Goal: Task Accomplishment & Management: Manage account settings

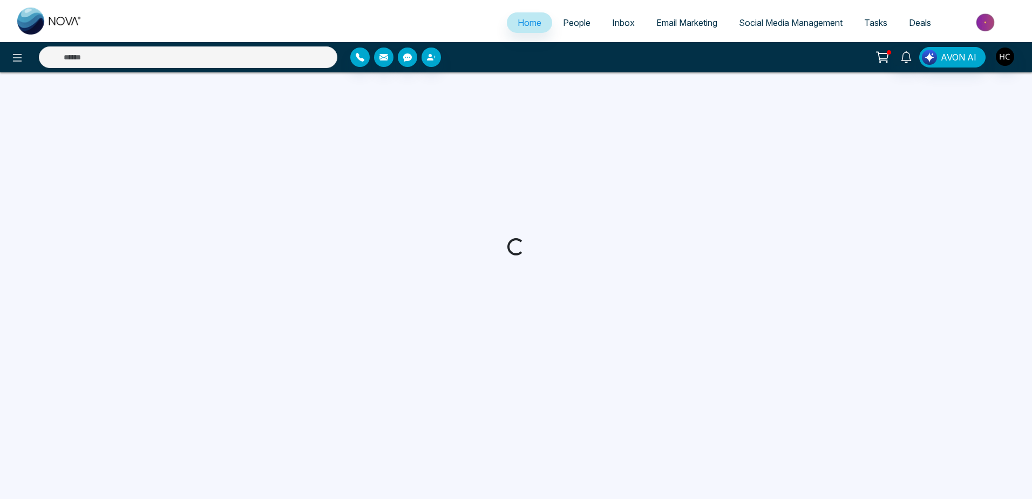
select select "*"
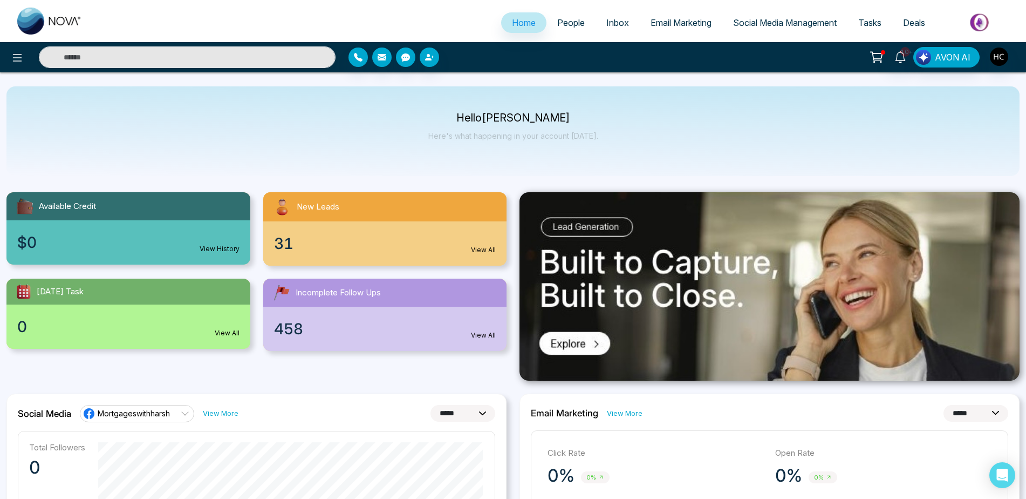
click at [331, 249] on div "31 View All" at bounding box center [385, 243] width 244 height 44
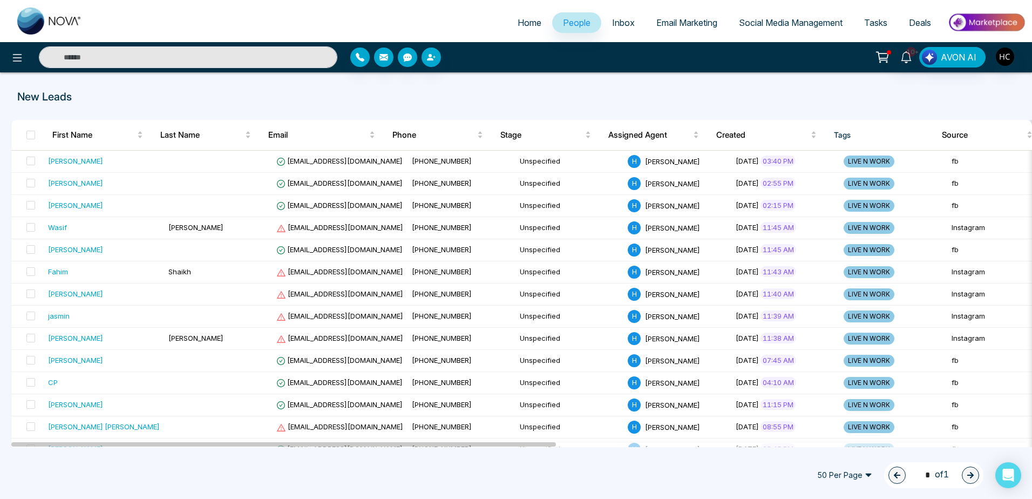
click at [536, 30] on link "Home" at bounding box center [529, 22] width 45 height 21
select select "*"
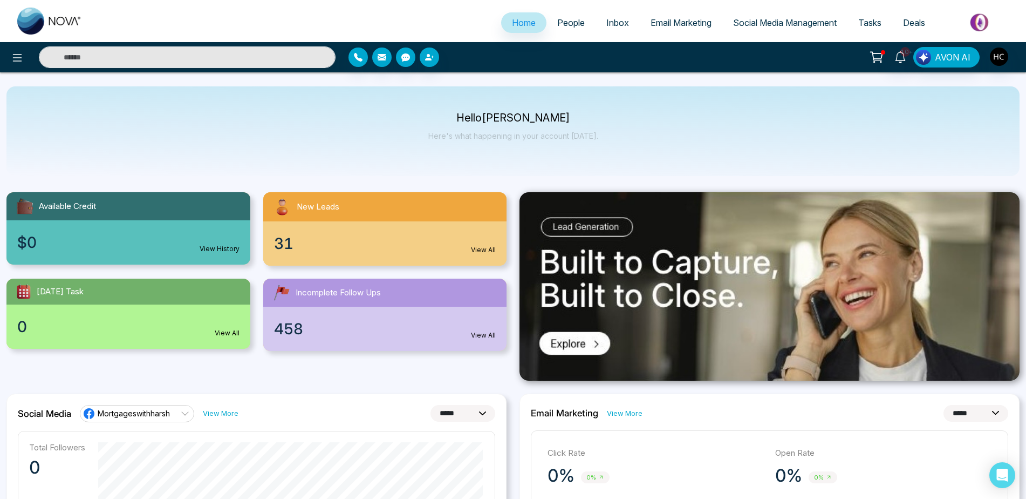
click at [564, 29] on link "People" at bounding box center [571, 22] width 49 height 21
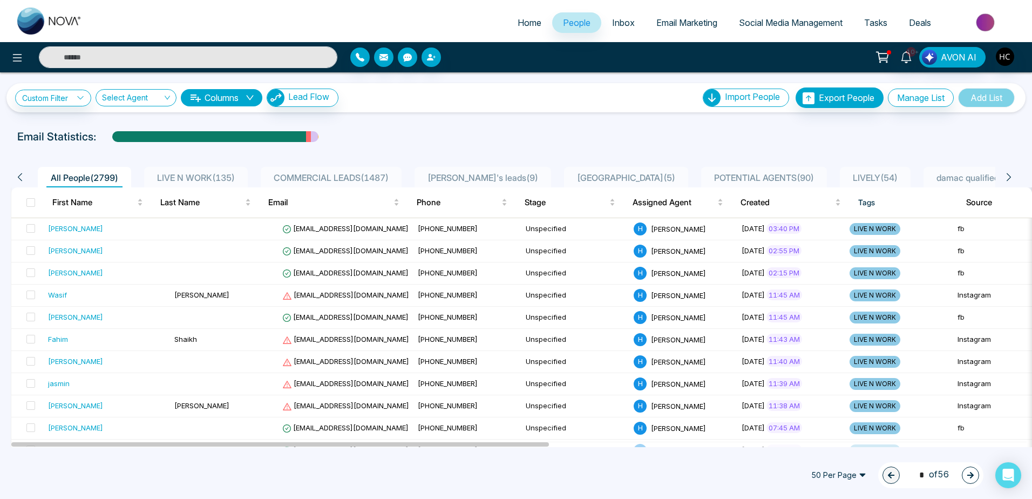
click at [215, 176] on span "LIVE N WORK ( 135 )" at bounding box center [196, 177] width 86 height 11
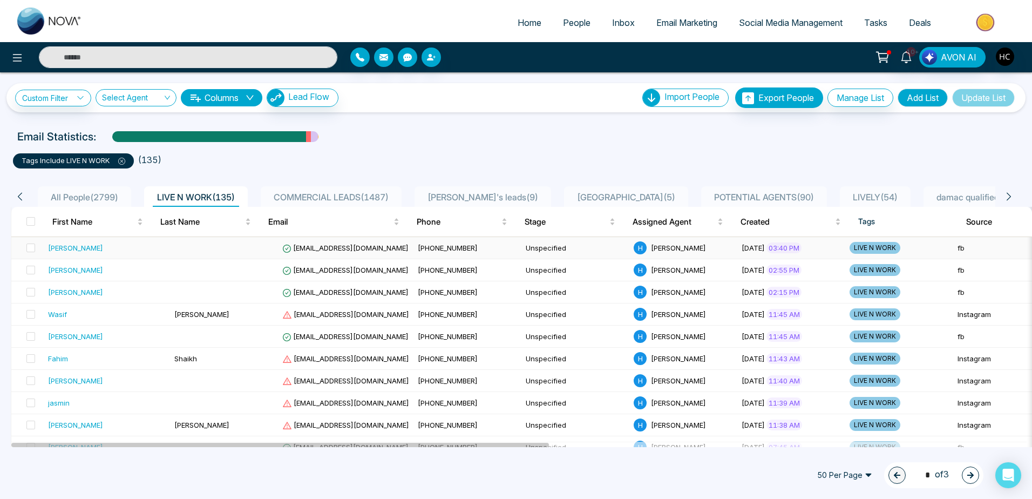
click at [595, 250] on td "Unspecified" at bounding box center [575, 248] width 108 height 22
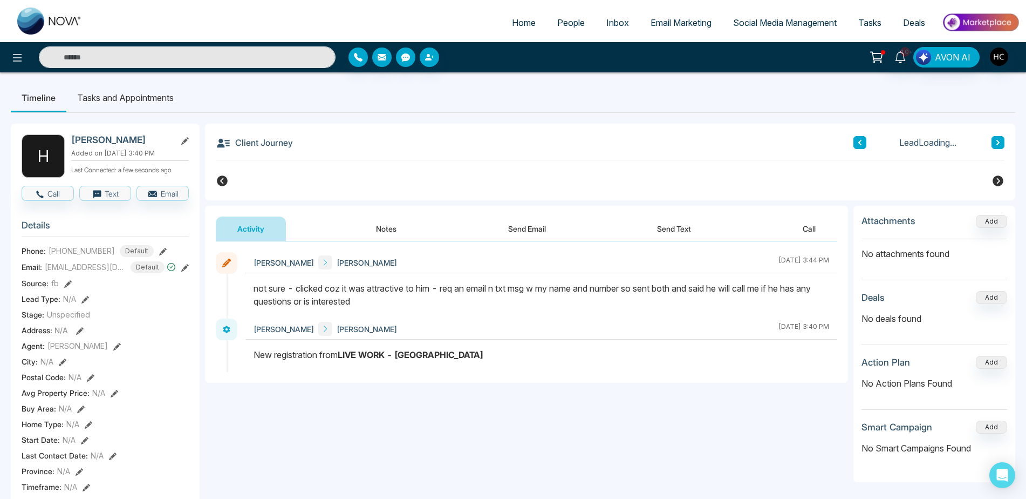
drag, startPoint x: 595, startPoint y: 250, endPoint x: 423, endPoint y: 290, distance: 176.8
click at [423, 290] on div "not sure - clicked coz it was attractive to him - req an email n txt msg w my n…" at bounding box center [542, 295] width 576 height 26
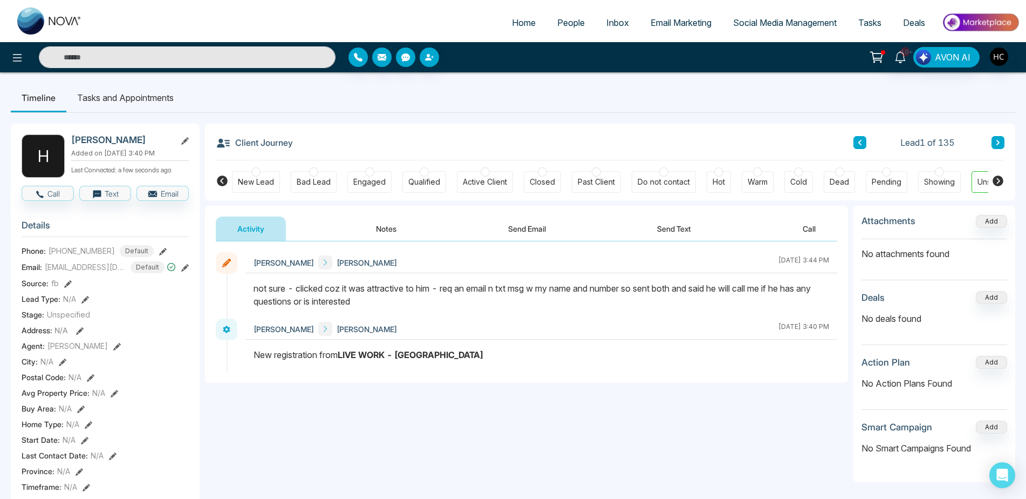
drag, startPoint x: 330, startPoint y: 296, endPoint x: 429, endPoint y: 286, distance: 99.8
click at [429, 286] on div "not sure - clicked coz it was attractive to him - req an email n txt msg w my n…" at bounding box center [542, 295] width 576 height 26
drag, startPoint x: 429, startPoint y: 286, endPoint x: 445, endPoint y: 300, distance: 20.7
click at [445, 300] on div "not sure - clicked coz it was attractive to him - req an email n txt msg w my n…" at bounding box center [542, 295] width 576 height 26
click at [996, 142] on icon at bounding box center [998, 142] width 5 height 6
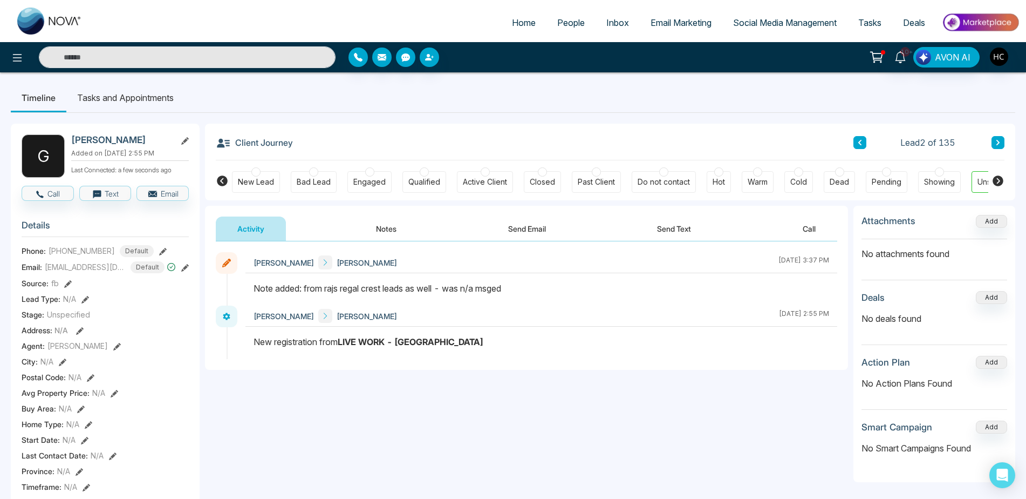
click at [992, 137] on button at bounding box center [998, 142] width 13 height 13
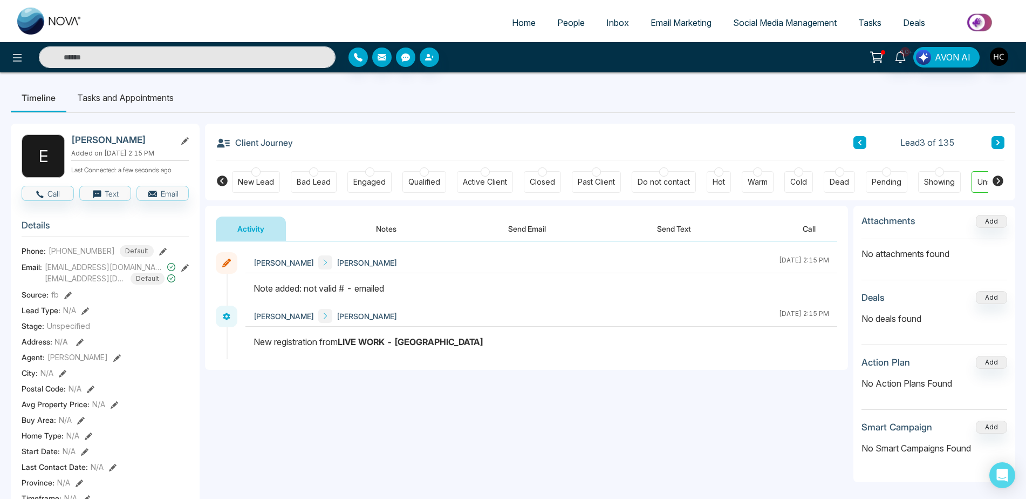
click at [994, 144] on button at bounding box center [998, 142] width 13 height 13
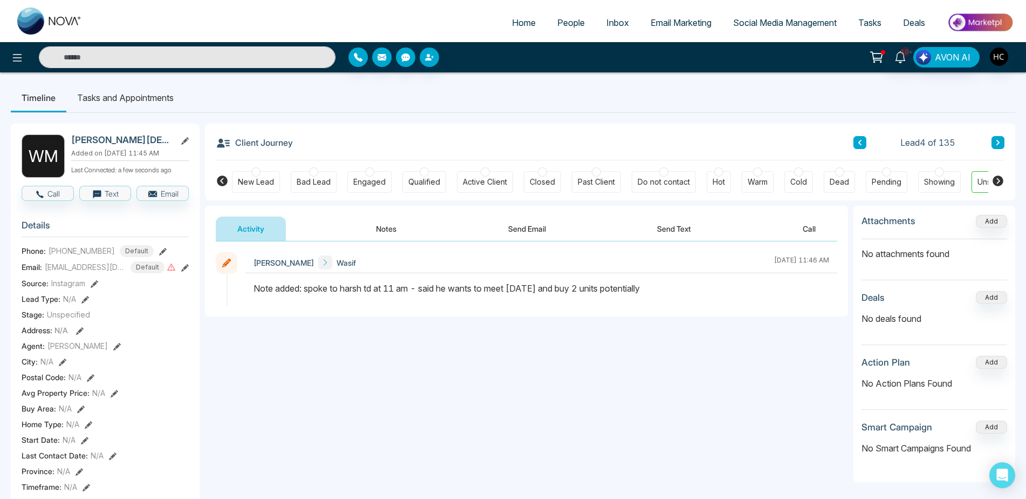
drag, startPoint x: 419, startPoint y: 289, endPoint x: 532, endPoint y: 285, distance: 112.3
click at [532, 285] on div "Note added: spoke to harsh td at 11 am - said he wants to meet [DATE] and buy 2…" at bounding box center [542, 288] width 576 height 13
drag, startPoint x: 532, startPoint y: 285, endPoint x: 543, endPoint y: 287, distance: 11.4
click at [543, 287] on div "Note added: spoke to harsh td at 11 am - said he wants to meet [DATE] and buy 2…" at bounding box center [542, 288] width 576 height 13
click at [1001, 140] on button at bounding box center [998, 142] width 13 height 13
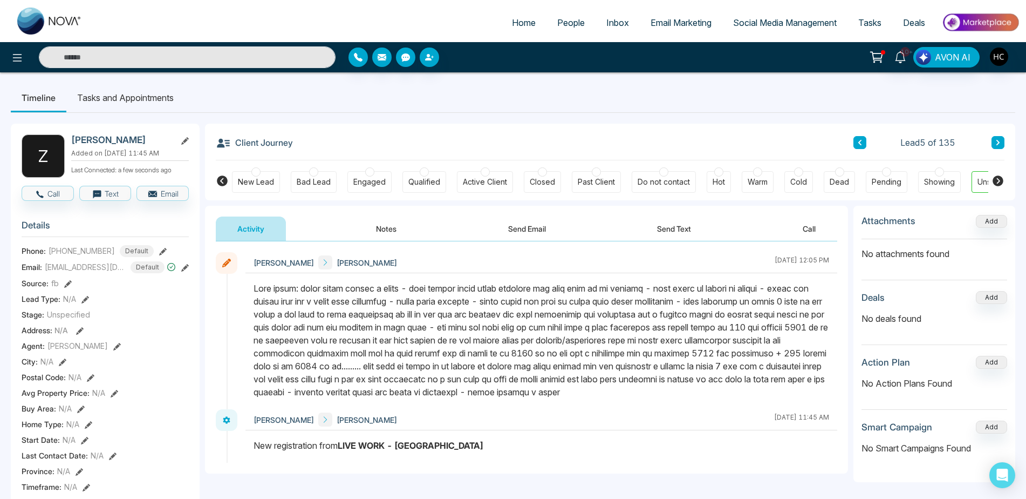
click at [1004, 144] on button at bounding box center [998, 142] width 13 height 13
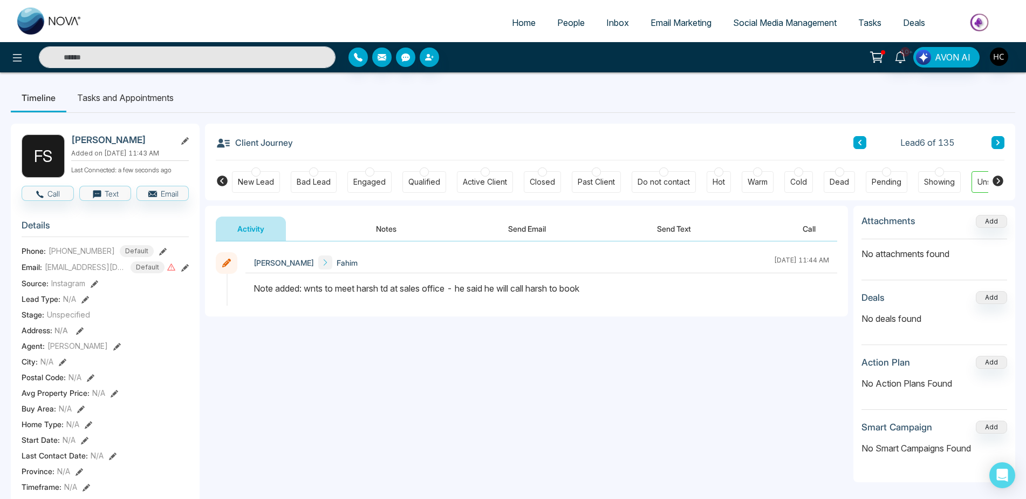
click at [423, 226] on div "Activity Notes Send Email Send Text Call" at bounding box center [527, 228] width 622 height 25
click at [411, 225] on button "Notes" at bounding box center [387, 228] width 64 height 24
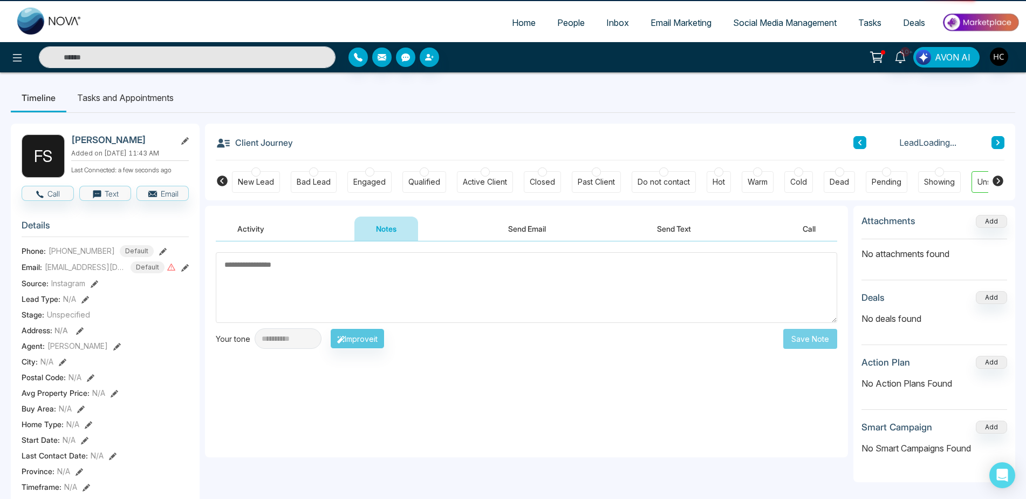
click at [412, 272] on textarea at bounding box center [527, 287] width 622 height 71
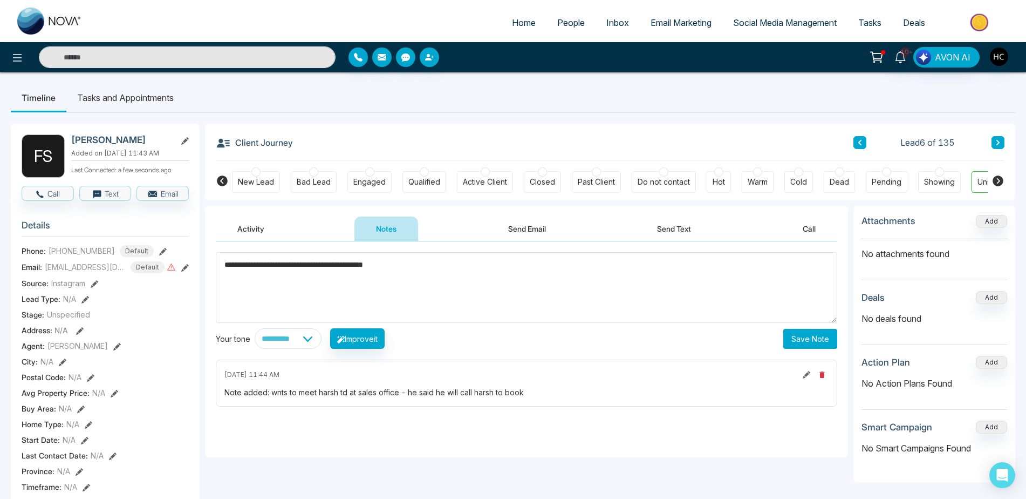
type textarea "**********"
click at [822, 327] on div "**********" at bounding box center [527, 300] width 622 height 97
click at [815, 332] on button "Save Note" at bounding box center [811, 339] width 54 height 20
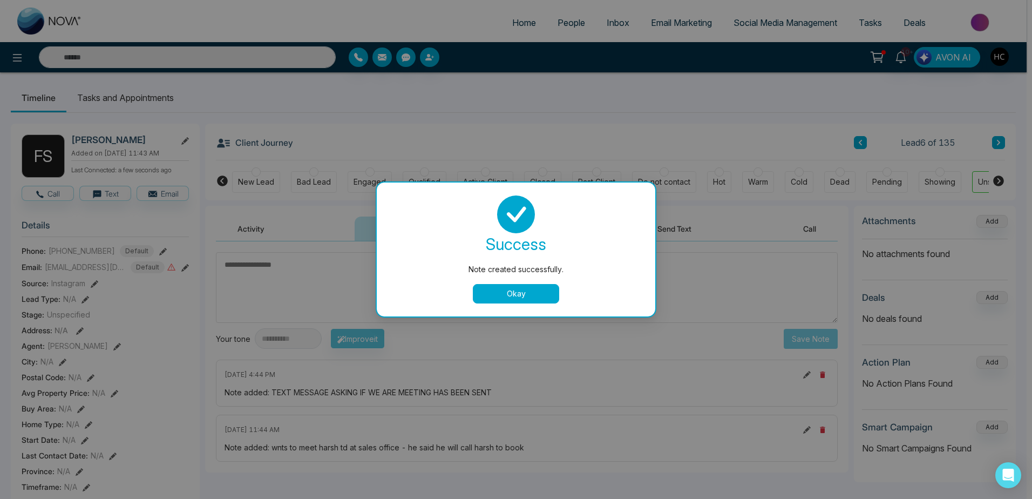
click at [511, 298] on button "Okay" at bounding box center [516, 293] width 86 height 19
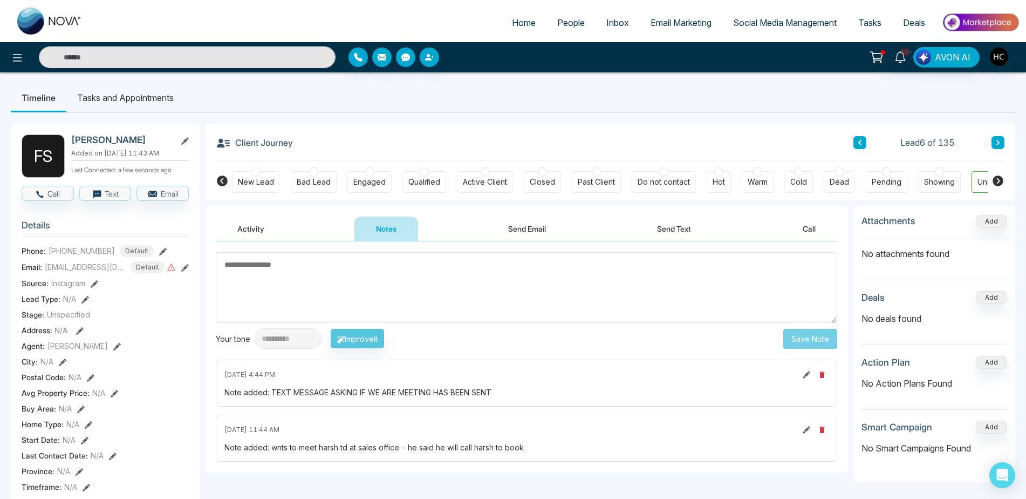
click at [380, 174] on div "Engaged" at bounding box center [370, 182] width 44 height 22
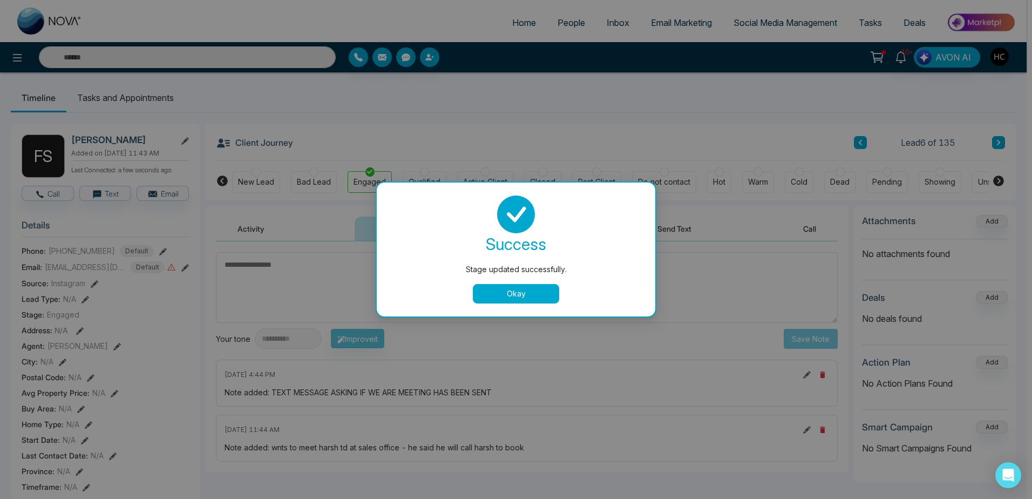
click at [525, 296] on button "Okay" at bounding box center [516, 293] width 86 height 19
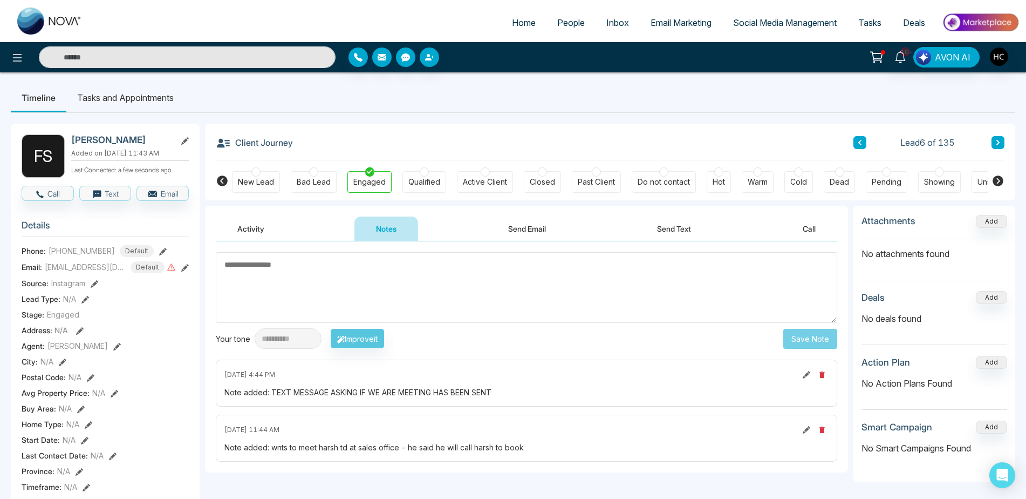
click at [724, 185] on div "Hot" at bounding box center [719, 181] width 12 height 11
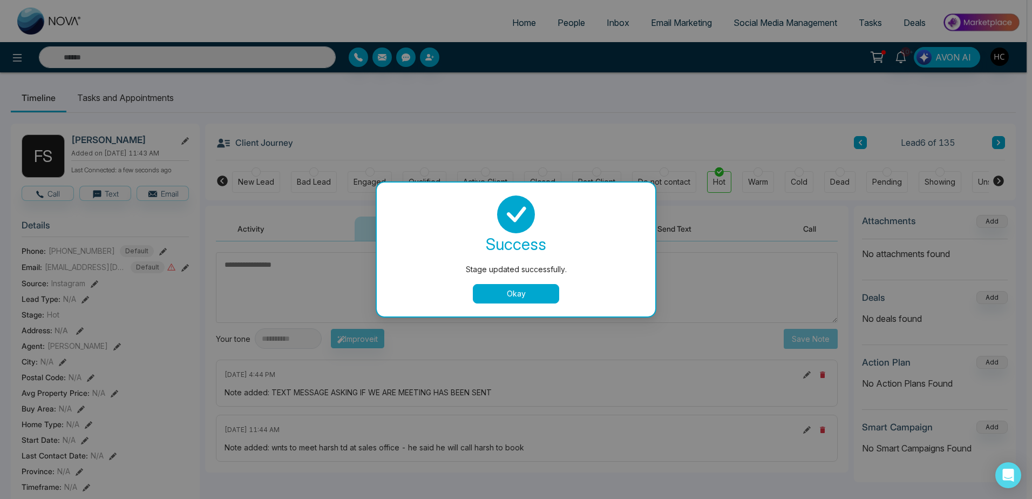
click at [515, 288] on button "Okay" at bounding box center [516, 293] width 86 height 19
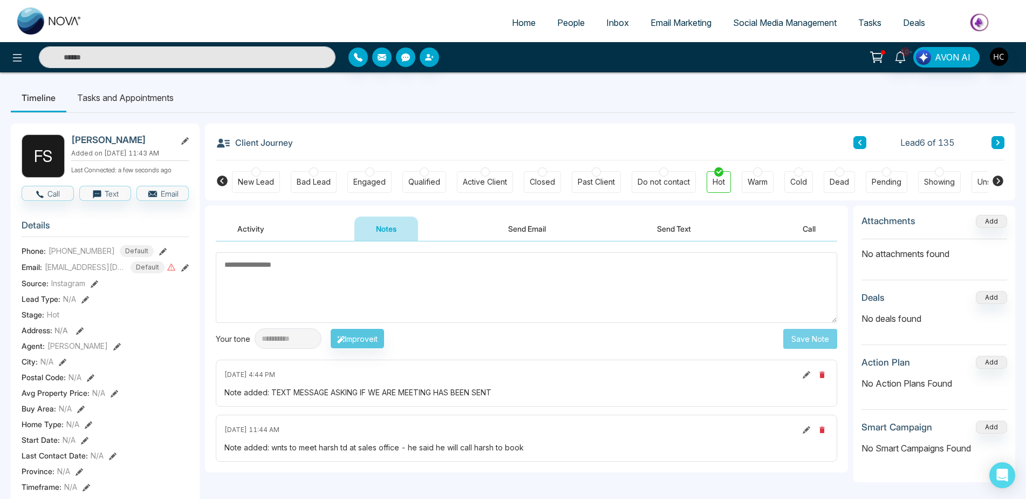
click at [861, 144] on icon at bounding box center [860, 142] width 3 height 5
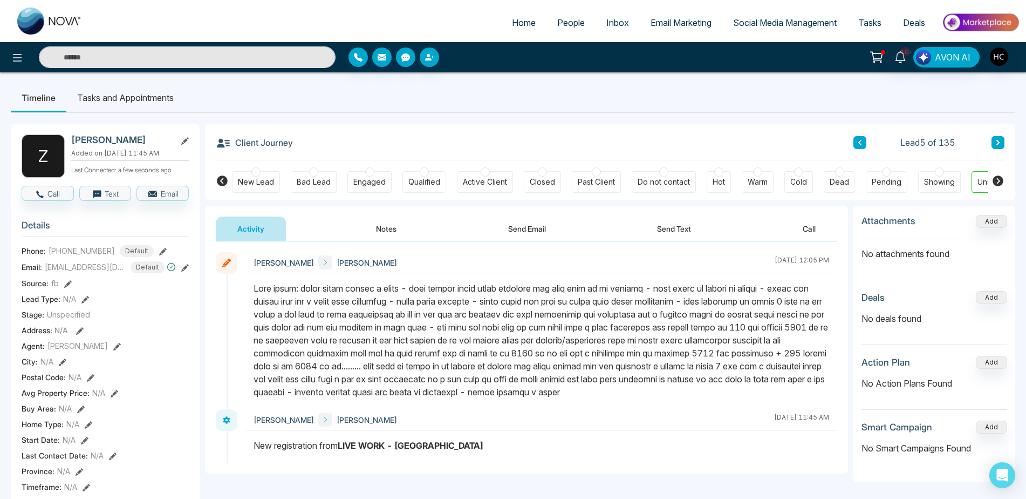
click at [860, 144] on icon at bounding box center [860, 142] width 3 height 5
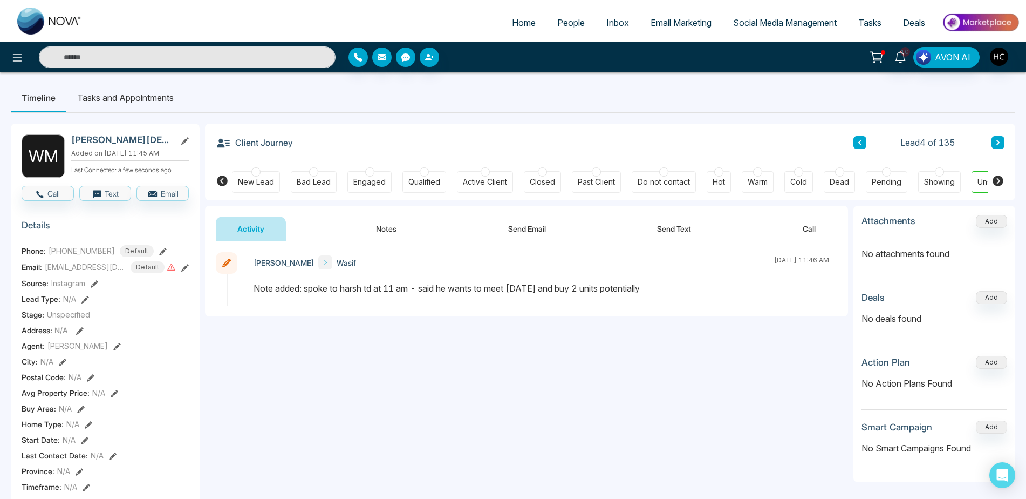
click at [715, 181] on div "Hot" at bounding box center [719, 181] width 12 height 11
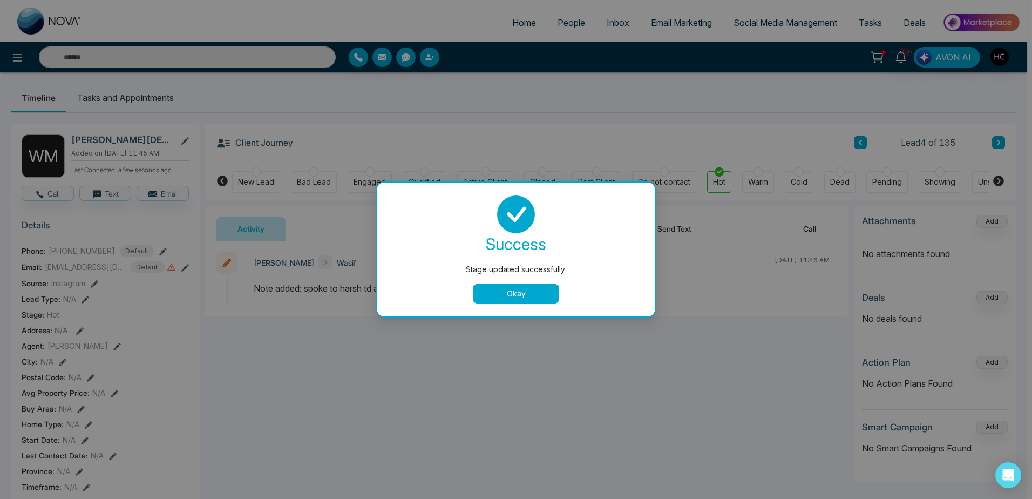
click at [504, 285] on button "Okay" at bounding box center [516, 293] width 86 height 19
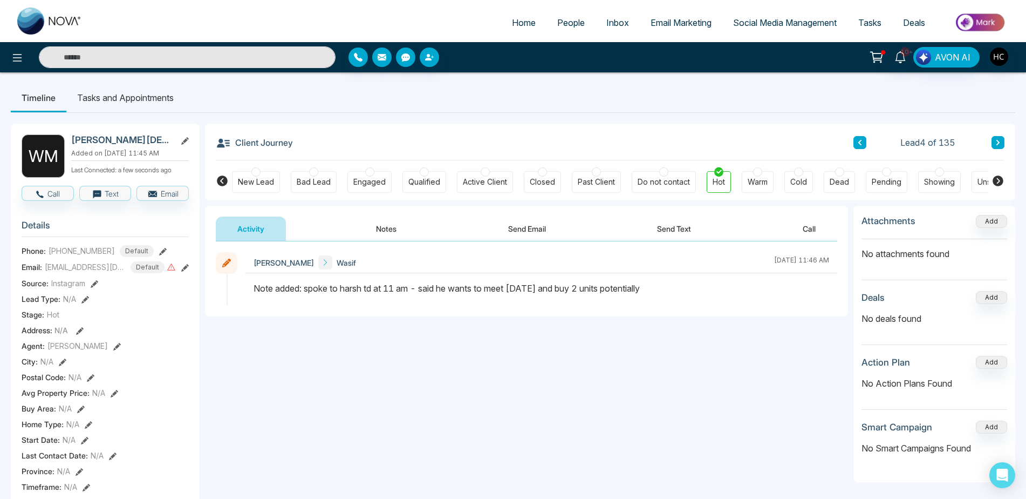
click at [996, 142] on icon at bounding box center [998, 142] width 5 height 6
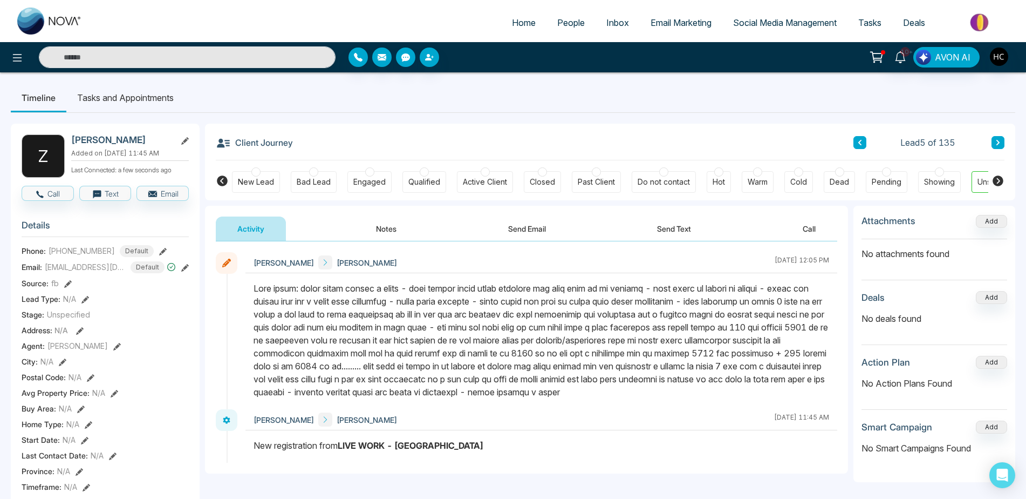
click at [998, 138] on button at bounding box center [998, 142] width 13 height 13
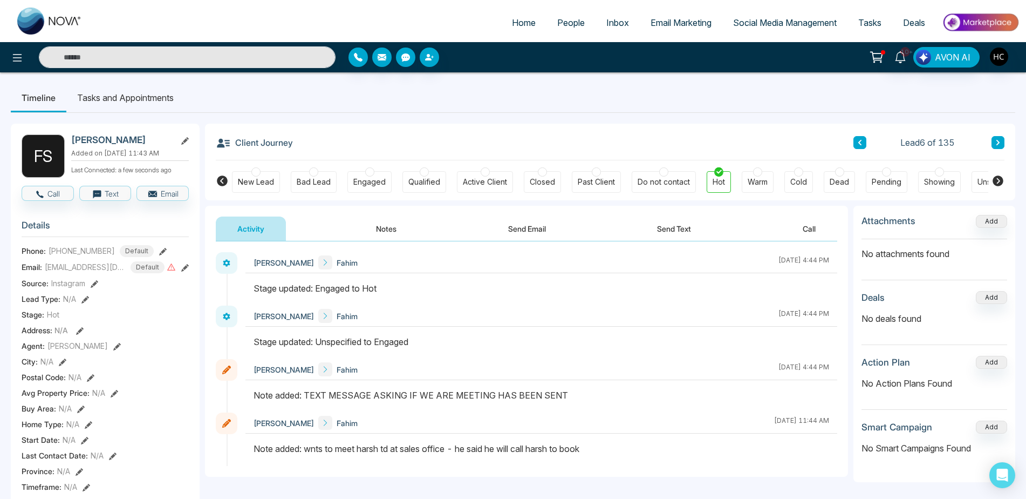
click at [993, 141] on button at bounding box center [998, 142] width 13 height 13
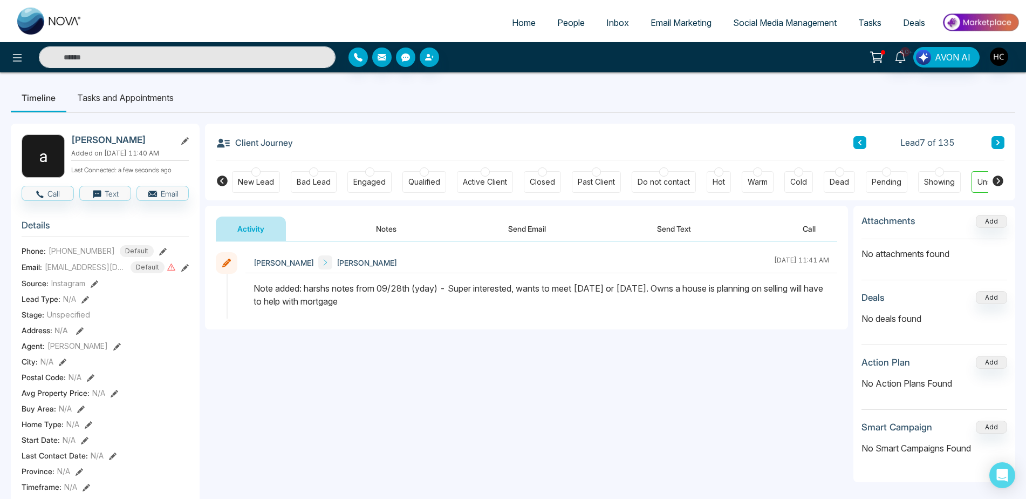
click at [727, 186] on div "Hot" at bounding box center [719, 182] width 24 height 22
click at [991, 139] on div "Lead 7 of 135" at bounding box center [929, 142] width 151 height 13
click at [996, 140] on icon at bounding box center [998, 142] width 5 height 6
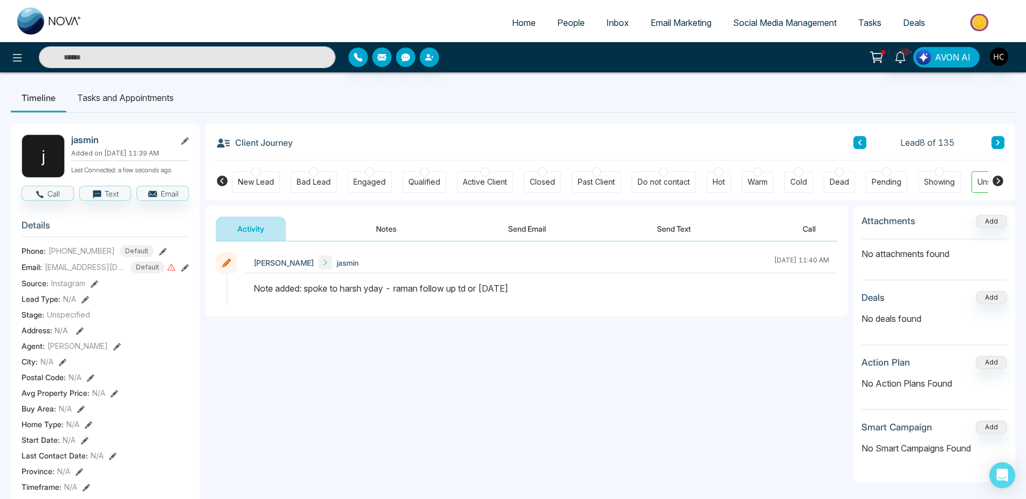
click at [1000, 140] on icon at bounding box center [998, 142] width 5 height 6
click at [721, 178] on div "Hot" at bounding box center [719, 181] width 12 height 11
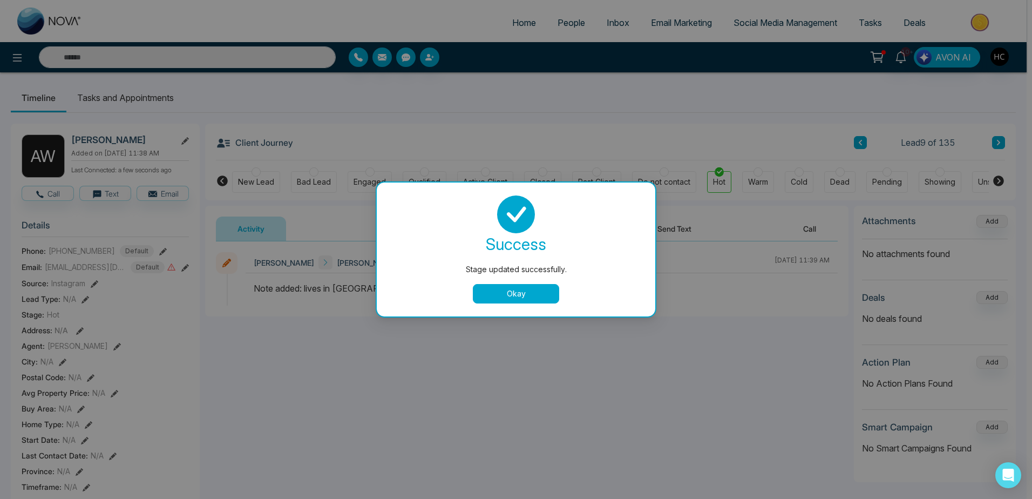
click at [999, 141] on div "Stage updated successfully. success Stage updated successfully. Okay" at bounding box center [516, 249] width 1032 height 499
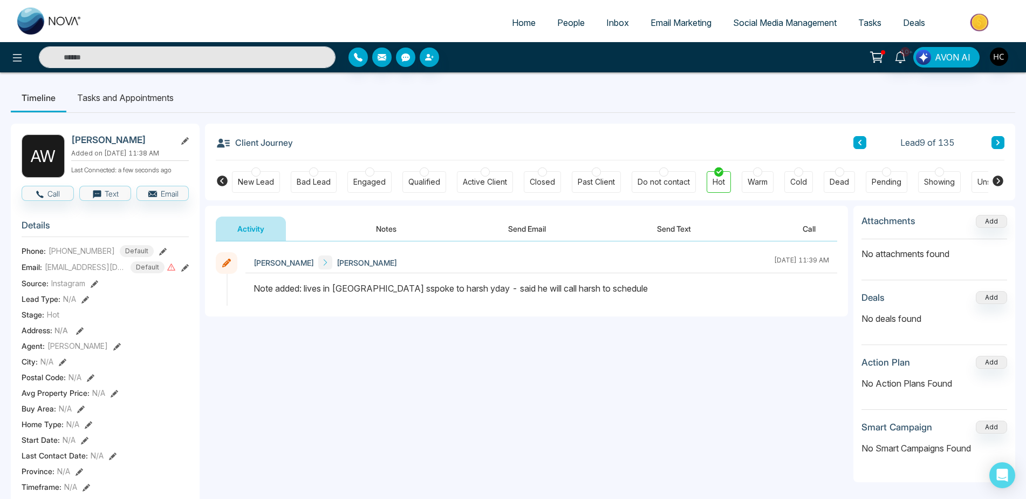
click at [994, 142] on button at bounding box center [998, 142] width 13 height 13
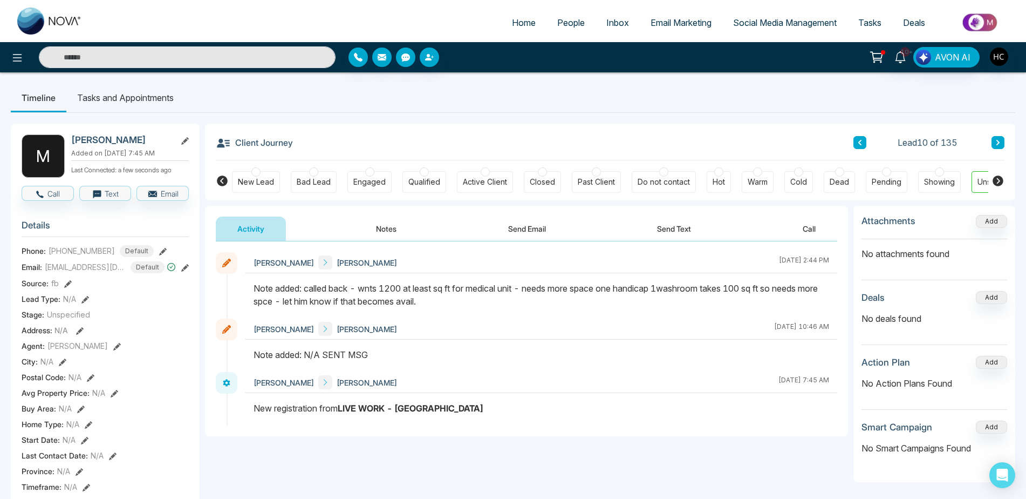
click at [371, 228] on button "Notes" at bounding box center [387, 228] width 64 height 24
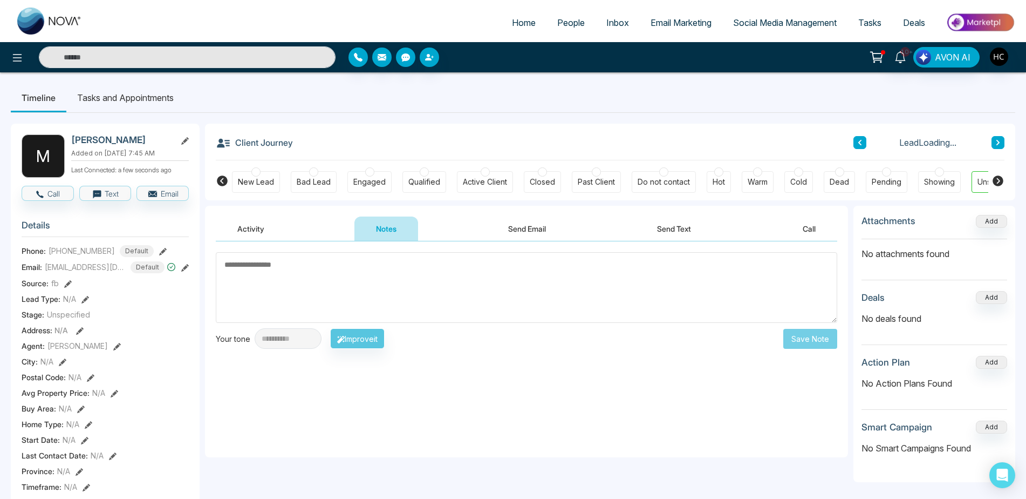
drag, startPoint x: 281, startPoint y: 222, endPoint x: 239, endPoint y: 246, distance: 48.6
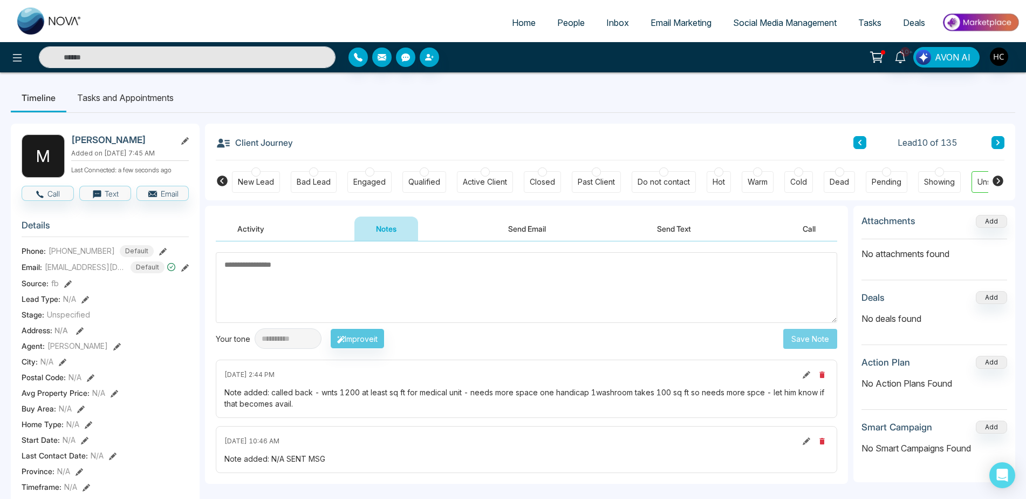
click at [239, 228] on button "Activity" at bounding box center [251, 228] width 70 height 24
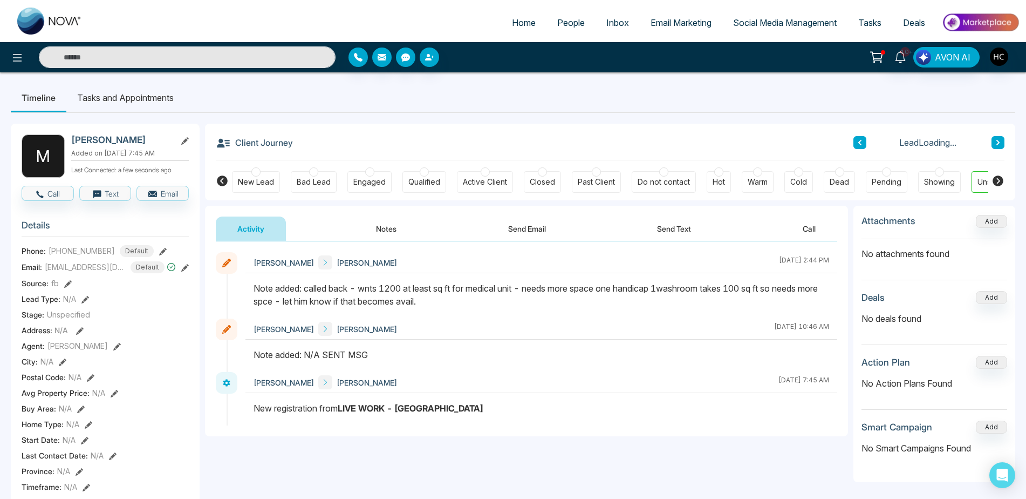
click at [996, 142] on icon at bounding box center [998, 142] width 5 height 6
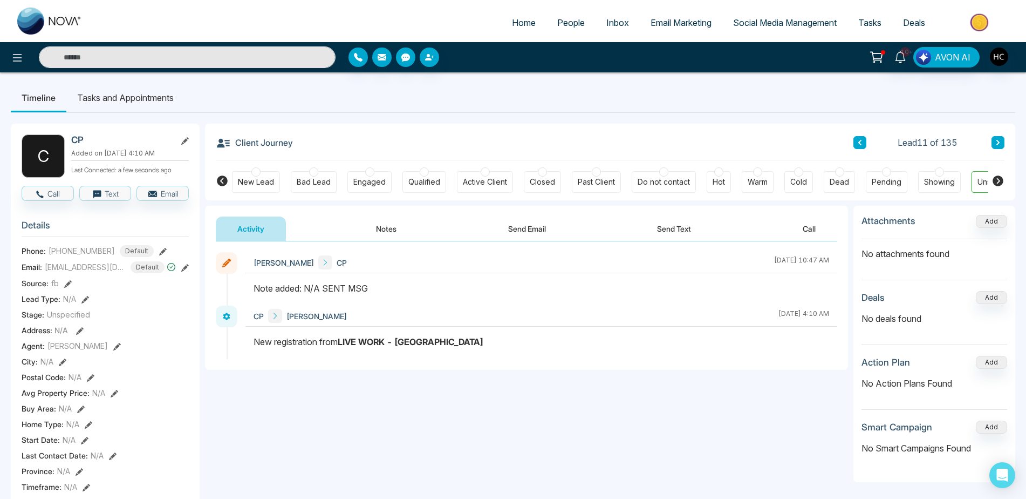
click at [383, 235] on button "Notes" at bounding box center [387, 228] width 64 height 24
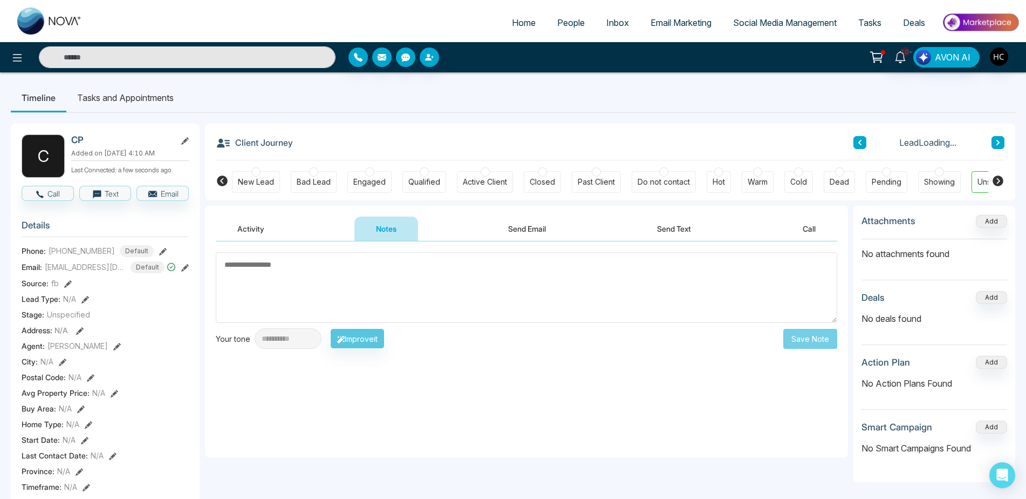
click at [358, 269] on textarea at bounding box center [527, 287] width 622 height 71
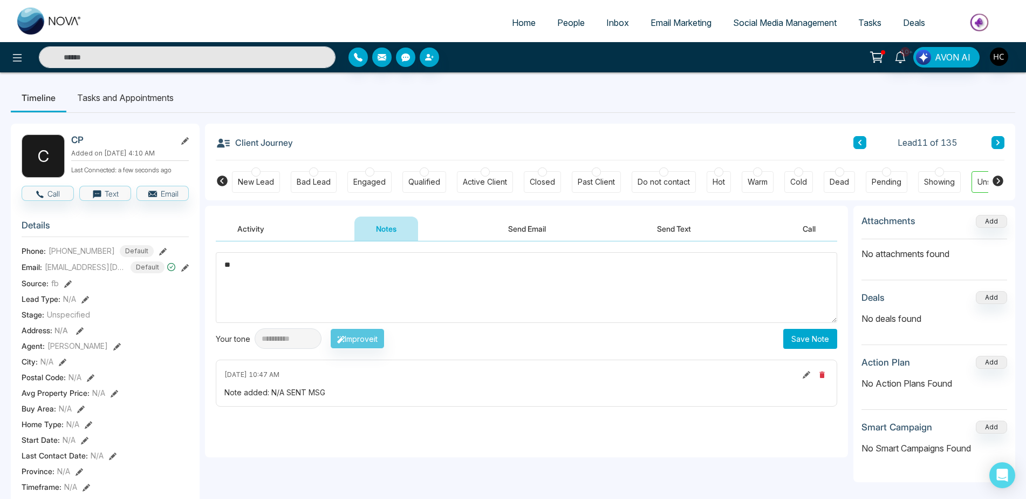
type textarea "*"
type textarea "**********"
click at [834, 331] on button "Save Note" at bounding box center [811, 339] width 54 height 20
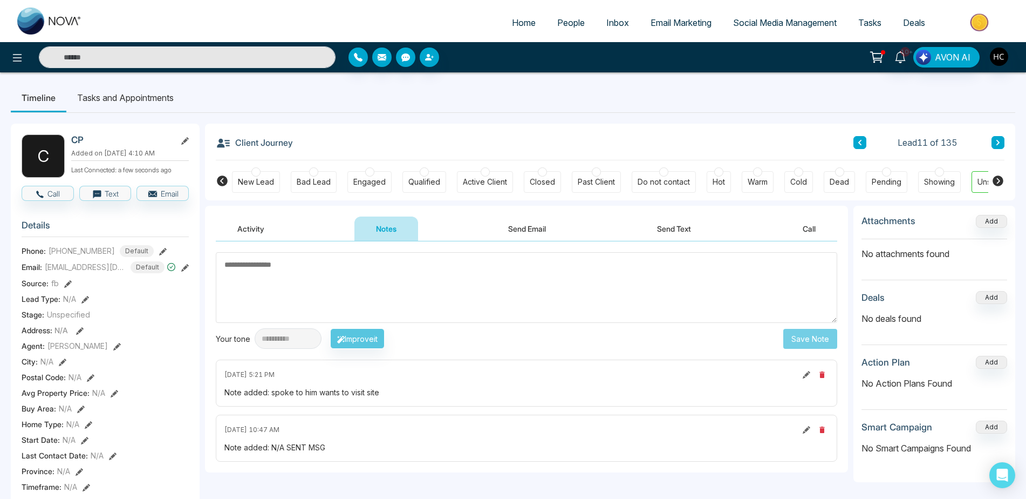
click at [994, 142] on button at bounding box center [998, 142] width 13 height 13
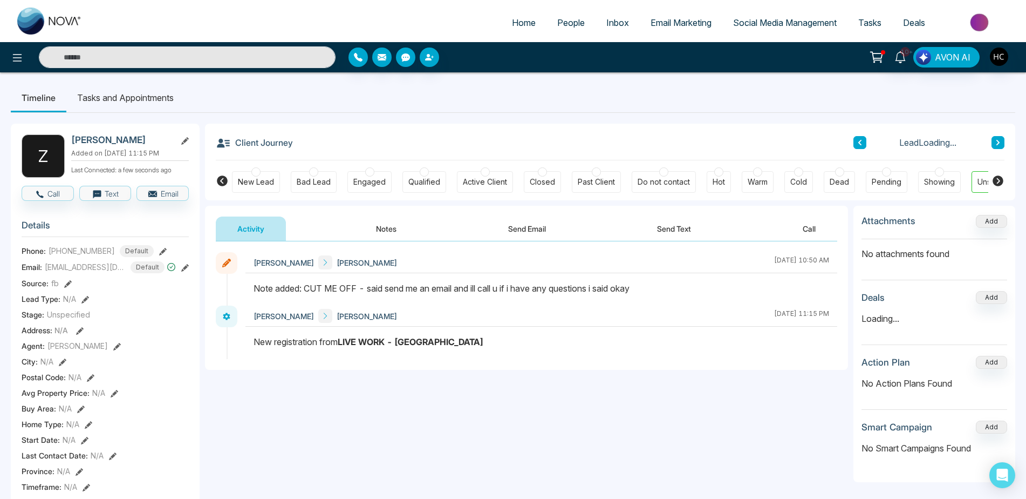
click at [862, 138] on button at bounding box center [860, 142] width 13 height 13
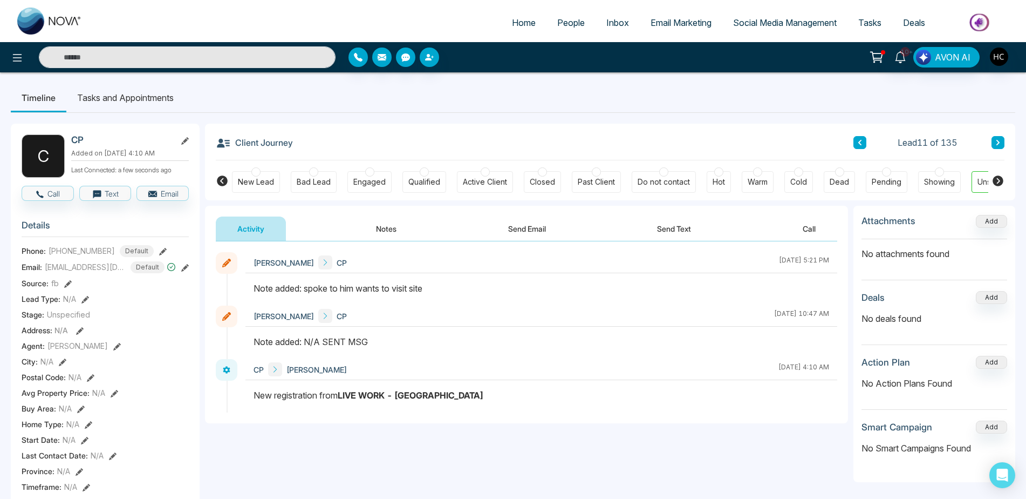
click at [372, 226] on button "Notes" at bounding box center [387, 228] width 64 height 24
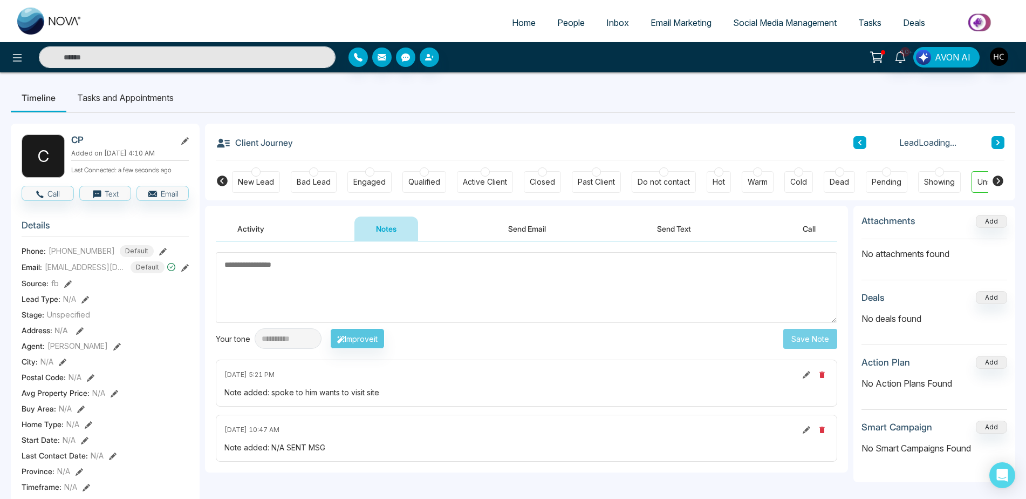
click at [359, 278] on textarea at bounding box center [527, 287] width 622 height 71
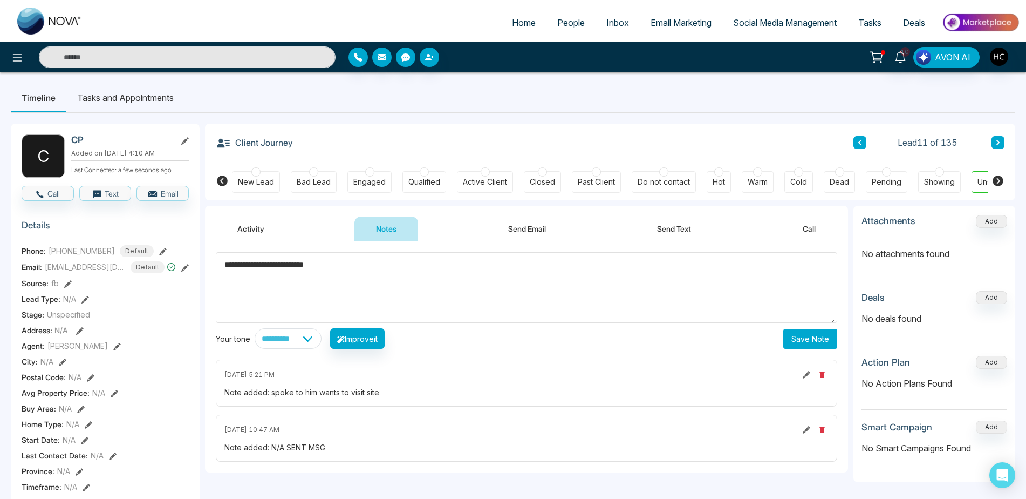
type textarea "**********"
click at [785, 333] on button "Save Note" at bounding box center [811, 339] width 54 height 20
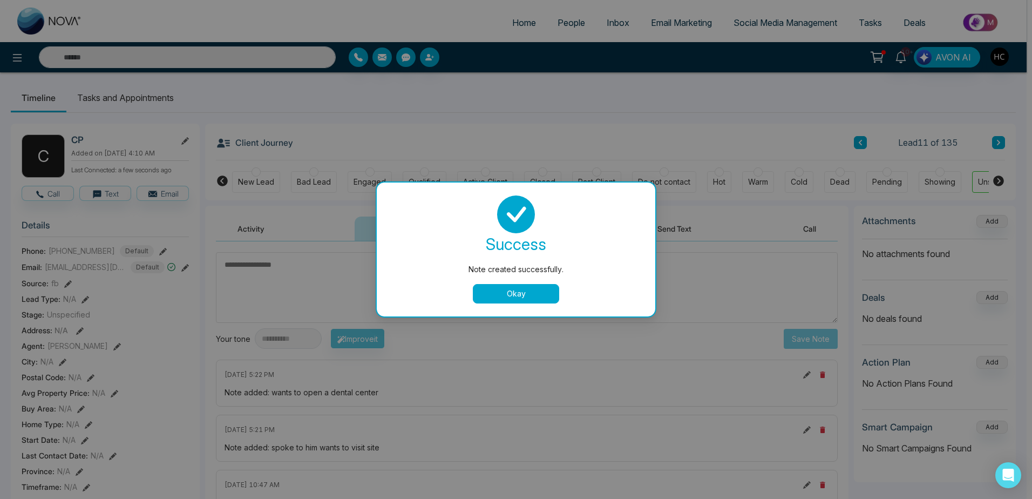
click at [504, 289] on button "Okay" at bounding box center [516, 293] width 86 height 19
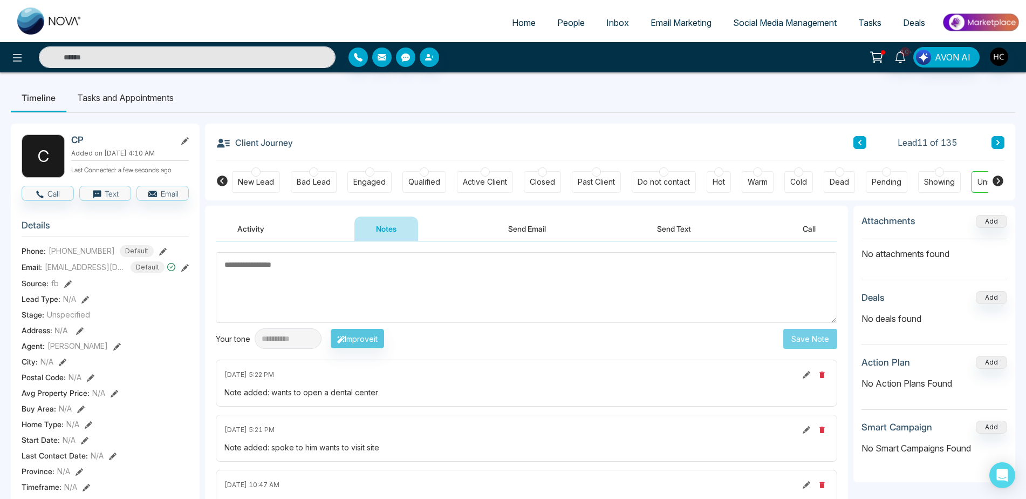
drag, startPoint x: 998, startPoint y: 142, endPoint x: 450, endPoint y: 169, distance: 548.4
click at [451, 169] on div "Client Journey Lead 11 of 135 New Lead Bad Lead Engaged Qualified Active Client…" at bounding box center [610, 162] width 811 height 77
click at [709, 183] on div "Hot" at bounding box center [719, 182] width 24 height 22
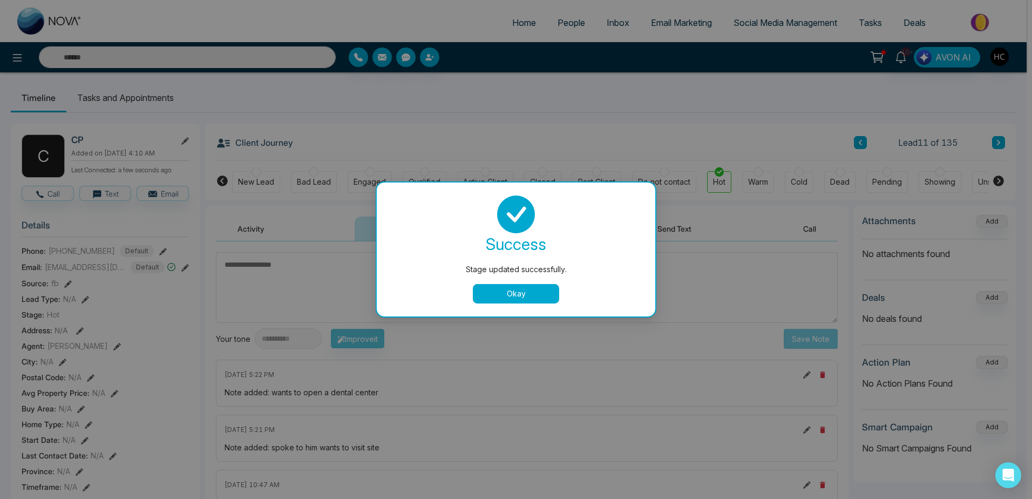
click at [506, 297] on button "Okay" at bounding box center [516, 293] width 86 height 19
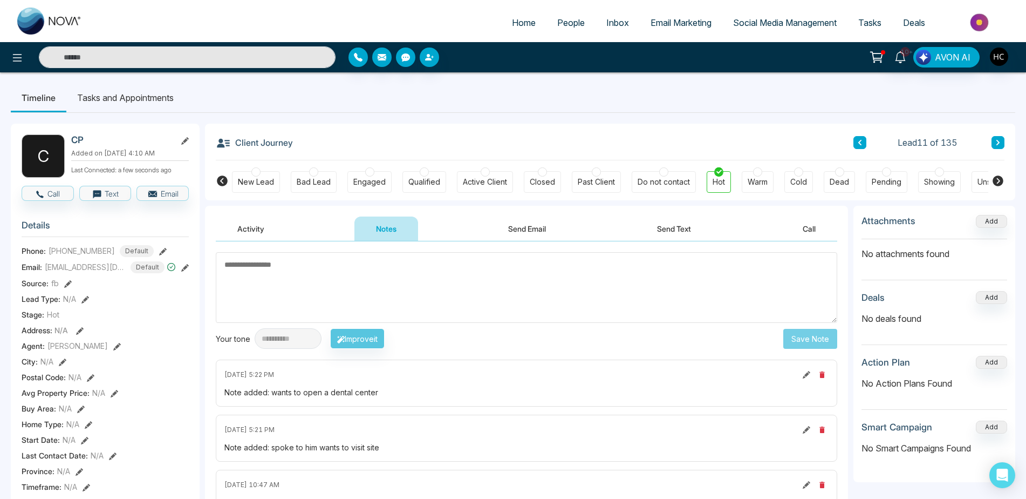
drag, startPoint x: 1005, startPoint y: 140, endPoint x: 1001, endPoint y: 143, distance: 5.6
click at [1001, 143] on div "Client Journey Lead 11 of 135 New Lead Bad Lead Engaged Qualified Active Client…" at bounding box center [610, 162] width 811 height 77
click at [1001, 141] on button at bounding box center [998, 142] width 13 height 13
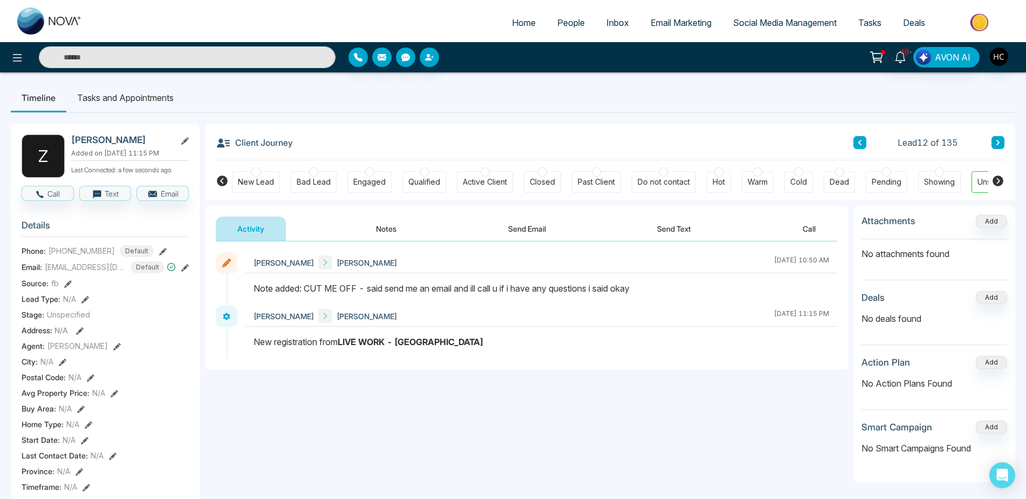
click at [997, 140] on icon at bounding box center [998, 142] width 3 height 5
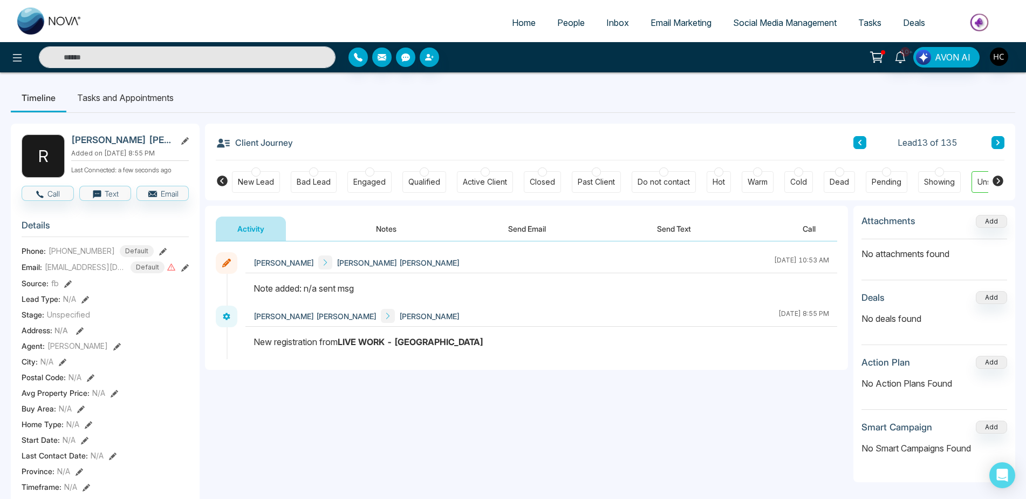
click at [995, 142] on button at bounding box center [998, 142] width 13 height 13
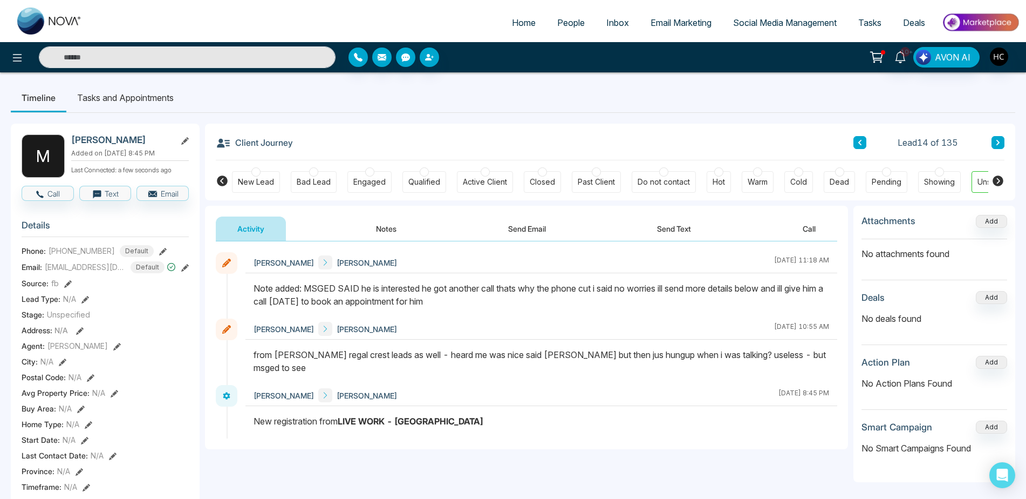
click at [999, 141] on icon at bounding box center [998, 142] width 3 height 5
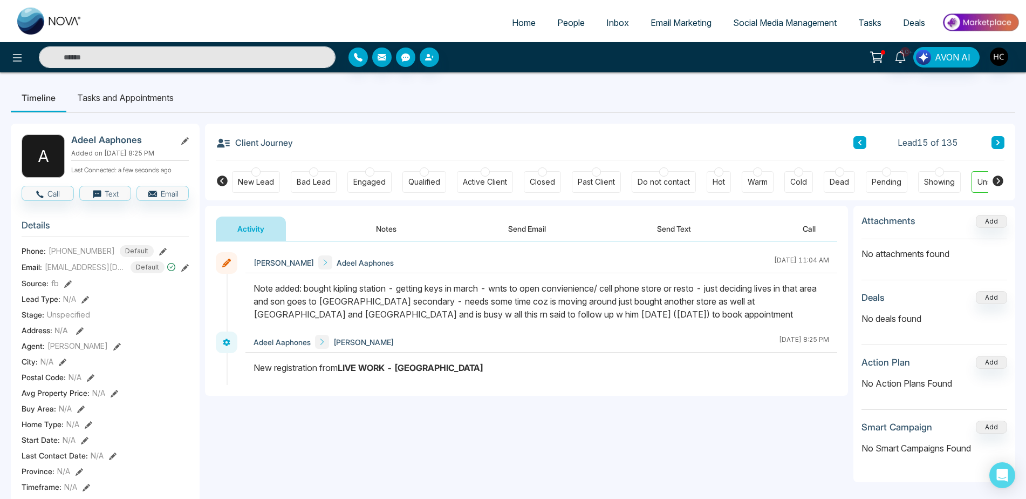
drag, startPoint x: 698, startPoint y: 300, endPoint x: 604, endPoint y: 316, distance: 94.8
click at [604, 316] on div "Note added: bought kipling station - getting keys in march - wnts to open convi…" at bounding box center [542, 301] width 576 height 39
click at [1001, 144] on button at bounding box center [998, 142] width 13 height 13
